Goal: Task Accomplishment & Management: Complete application form

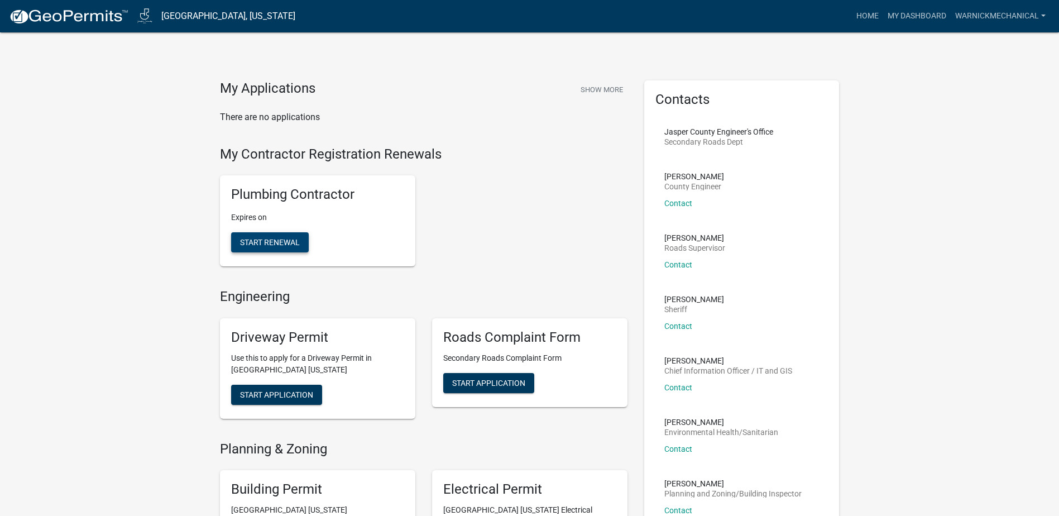
click at [279, 241] on span "Start Renewal" at bounding box center [270, 242] width 60 height 9
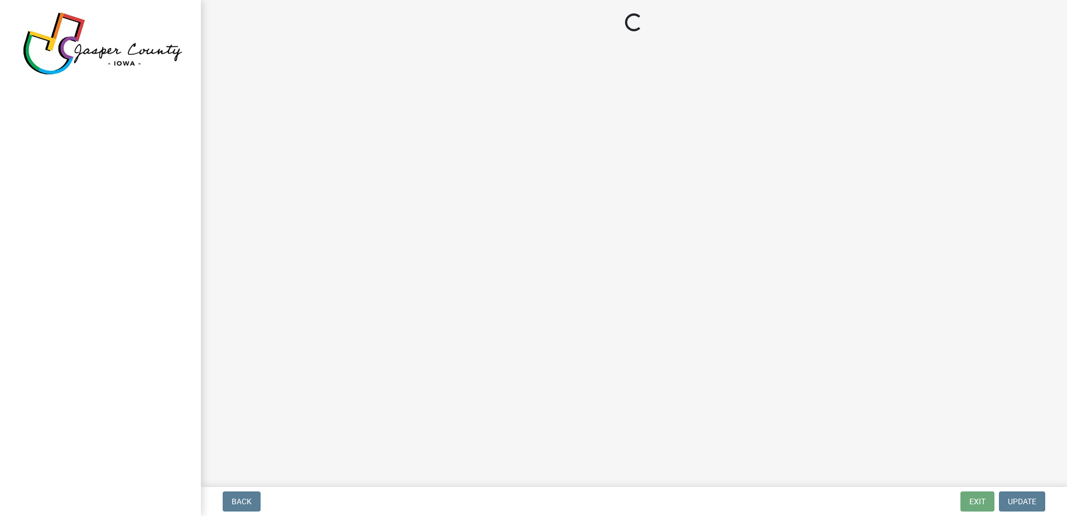
select select "IA"
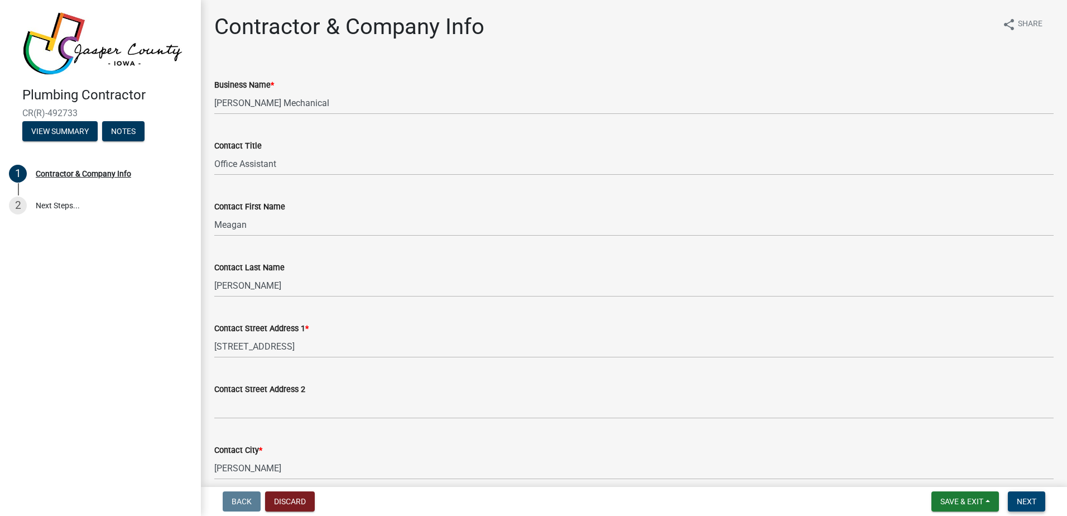
click at [1020, 497] on span "Next" at bounding box center [1027, 501] width 20 height 9
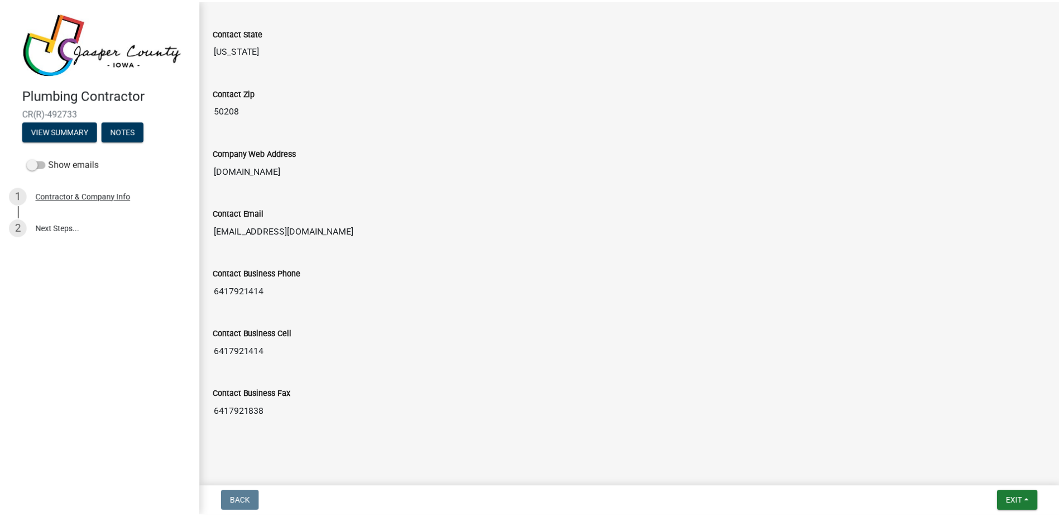
scroll to position [552, 0]
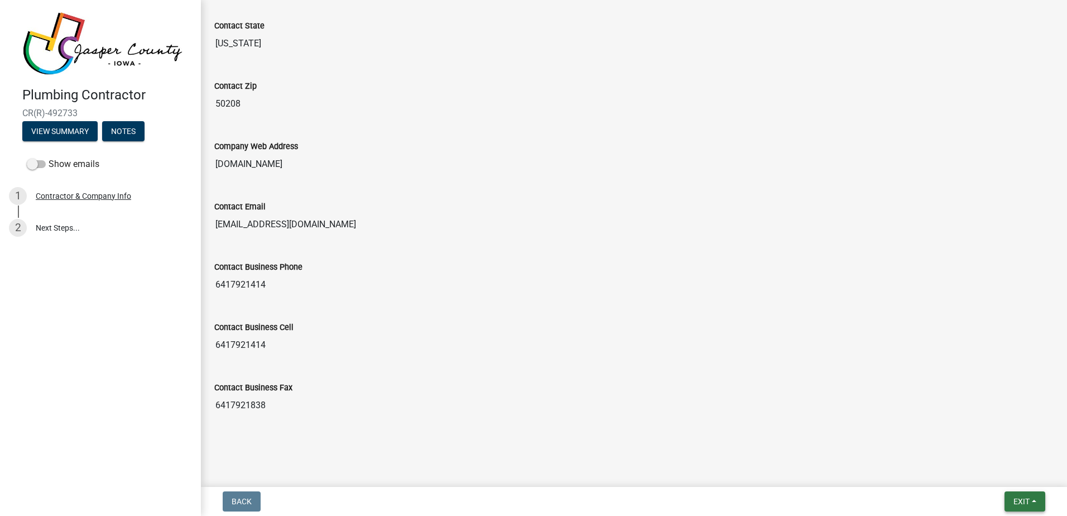
click at [1025, 504] on span "Exit" at bounding box center [1022, 501] width 16 height 9
click at [1005, 472] on button "Save & Exit" at bounding box center [1000, 472] width 89 height 27
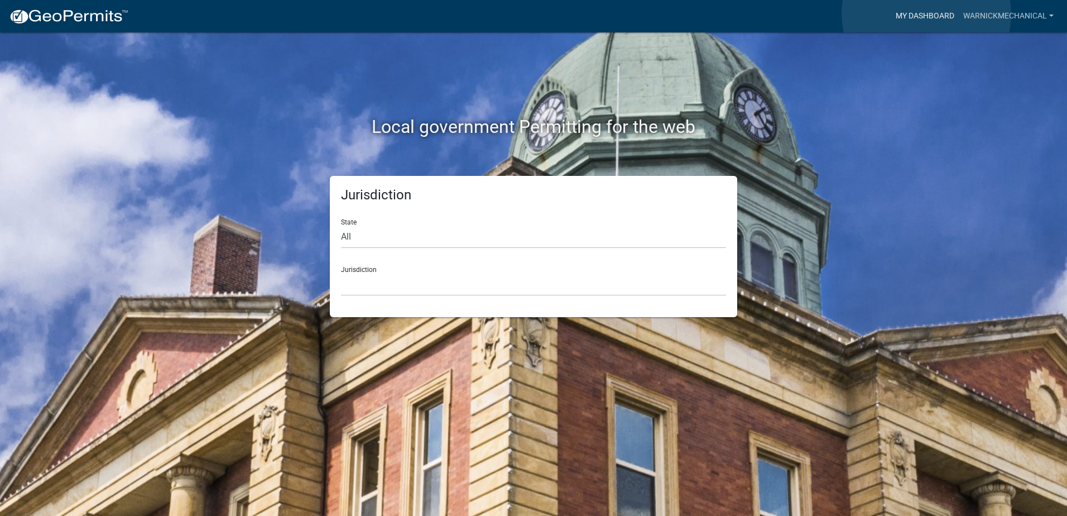
click at [927, 14] on link "My Dashboard" at bounding box center [925, 16] width 68 height 21
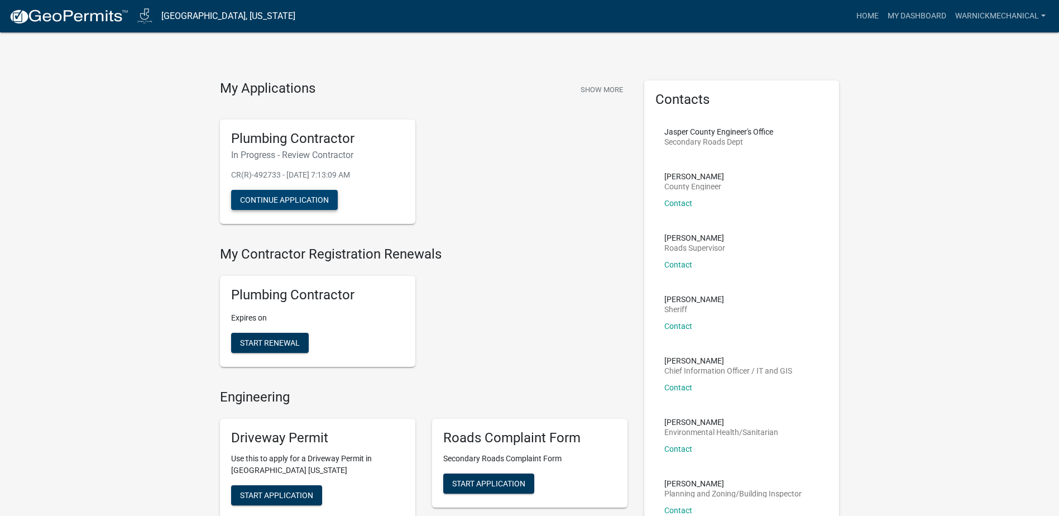
click at [289, 195] on button "Continue Application" at bounding box center [284, 200] width 107 height 20
click at [872, 16] on link "Home" at bounding box center [867, 16] width 31 height 21
click at [871, 16] on link "Home" at bounding box center [867, 16] width 31 height 21
click at [913, 17] on link "My Dashboard" at bounding box center [917, 16] width 68 height 21
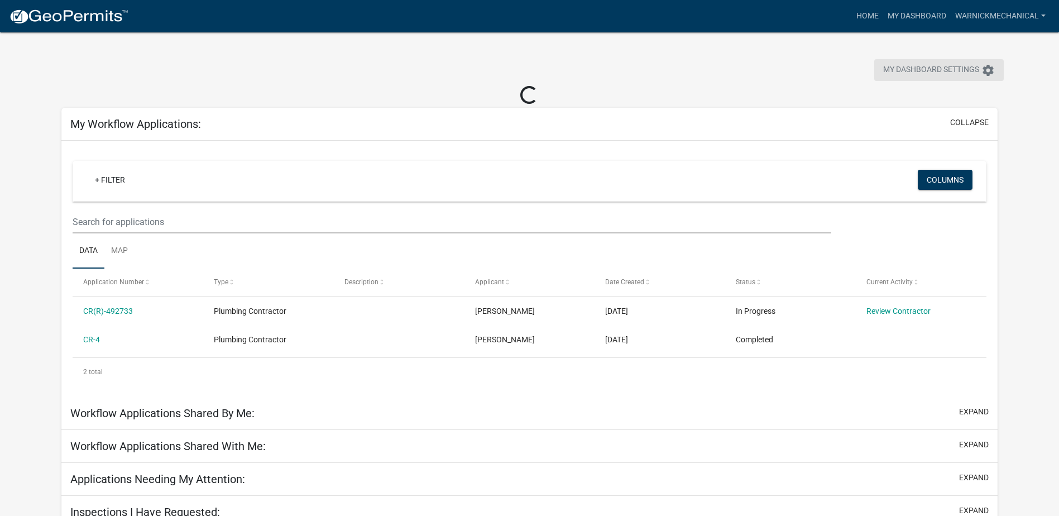
click at [989, 68] on icon "settings" at bounding box center [987, 70] width 13 height 13
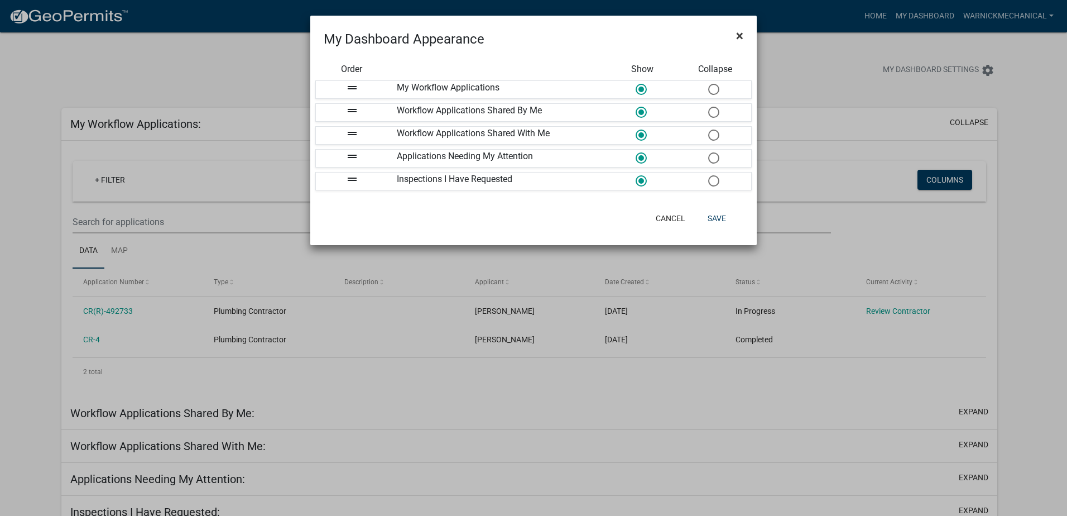
click at [743, 33] on span "×" at bounding box center [739, 36] width 7 height 16
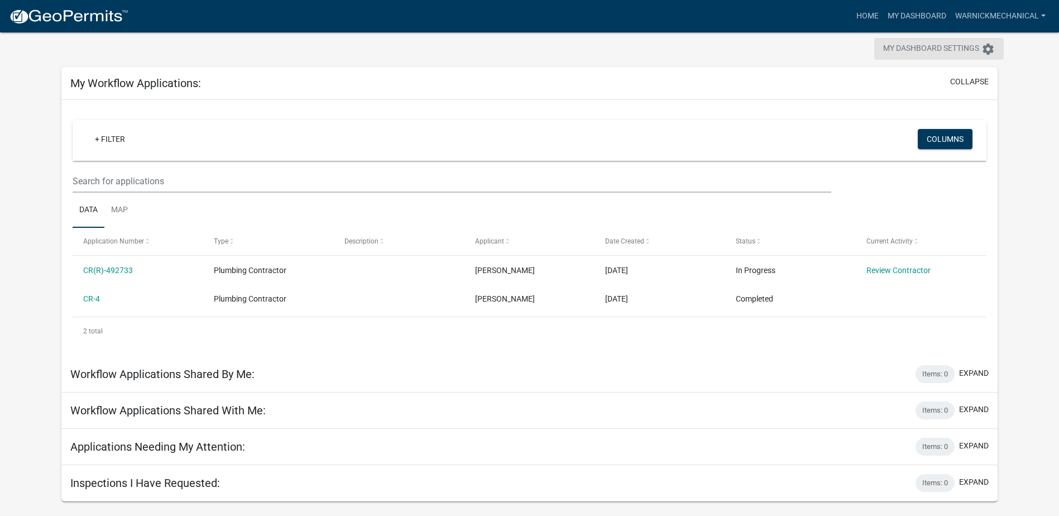
scroll to position [32, 0]
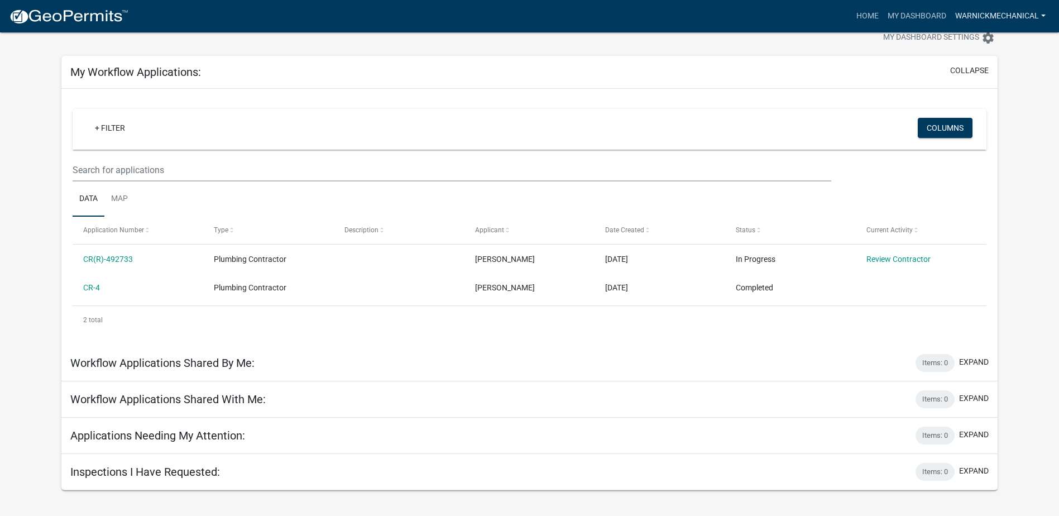
click at [1042, 17] on link "Warnickmechanical" at bounding box center [1000, 16] width 99 height 21
click at [988, 116] on link "Logout" at bounding box center [1002, 108] width 95 height 27
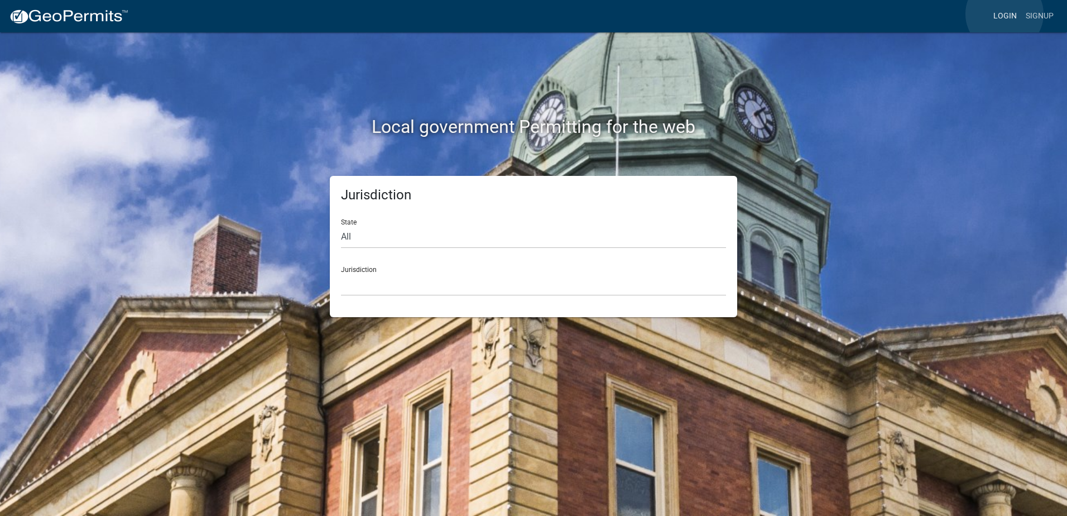
click at [1005, 14] on link "Login" at bounding box center [1005, 16] width 32 height 21
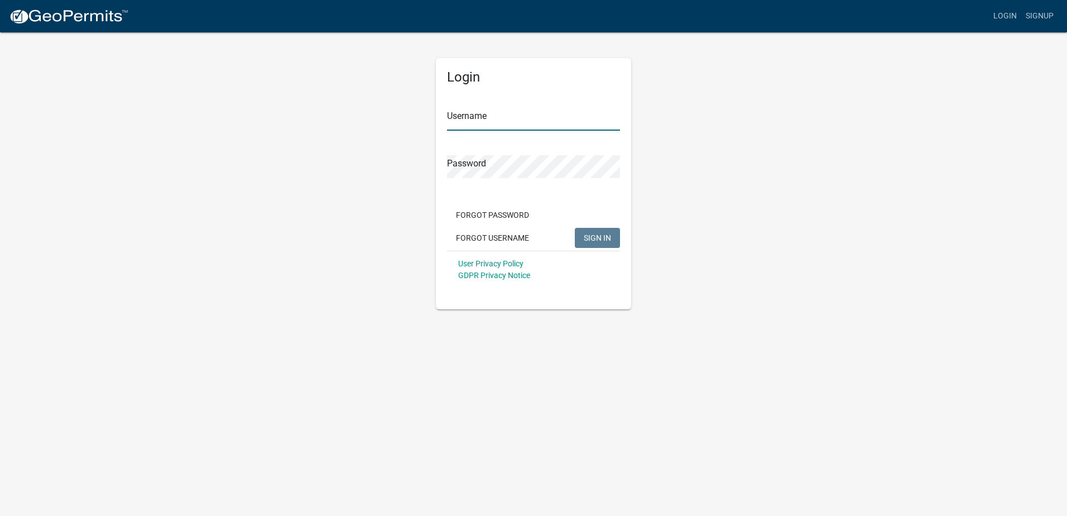
type input "Warnickmechanical"
click at [475, 125] on input "Warnickmechanical" at bounding box center [533, 119] width 173 height 23
click at [670, 119] on div "Login Username Warnickmechanical Password Forgot Password Forgot Username SIGN …" at bounding box center [533, 170] width 636 height 278
click at [604, 239] on span "SIGN IN" at bounding box center [597, 237] width 27 height 9
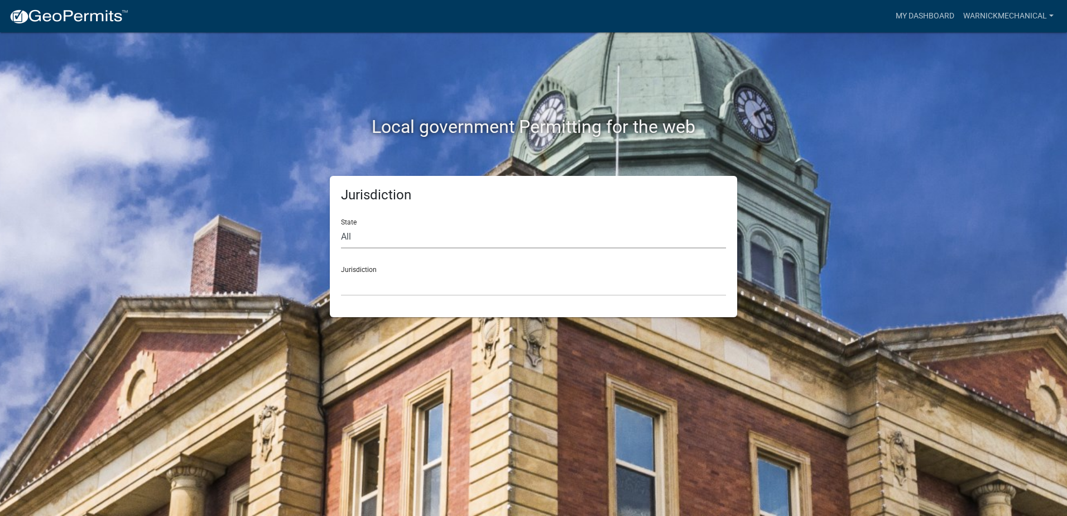
click at [440, 234] on select "All Colorado Georgia Indiana Iowa Kansas Minnesota Ohio South Carolina Wisconsin" at bounding box center [533, 237] width 385 height 23
select select "Iowa"
click at [341, 226] on select "All Colorado Georgia Indiana Iowa Kansas Minnesota Ohio South Carolina Wisconsin" at bounding box center [533, 237] width 385 height 23
click at [401, 283] on select "Boone County, Iowa Butler County, Iowa Cerro Gordo County, Iowa City of Harlan,…" at bounding box center [533, 284] width 385 height 23
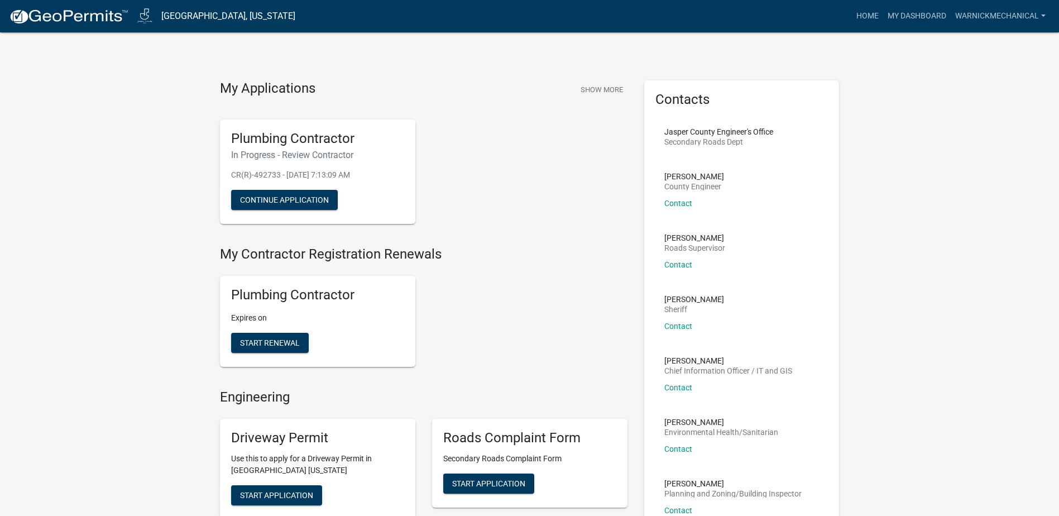
click at [496, 121] on div "Plumbing Contractor In Progress - Review Contractor CR(R)-492733 - Oct 15, 2025…" at bounding box center [424, 172] width 424 height 123
